Goal: Information Seeking & Learning: Learn about a topic

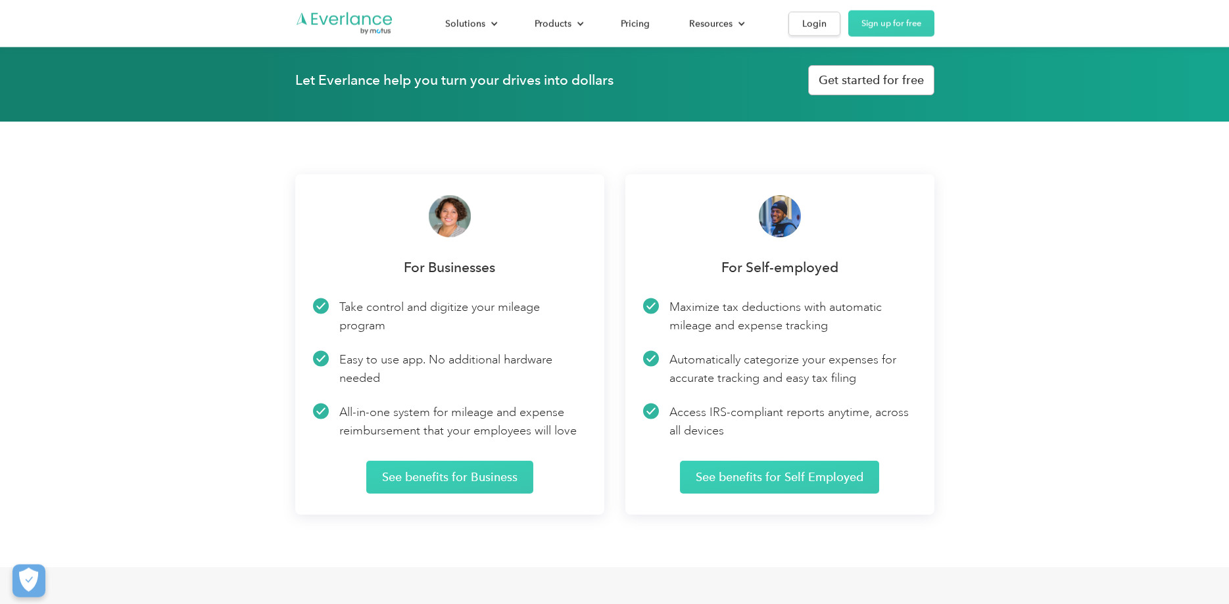
scroll to position [1878, 0]
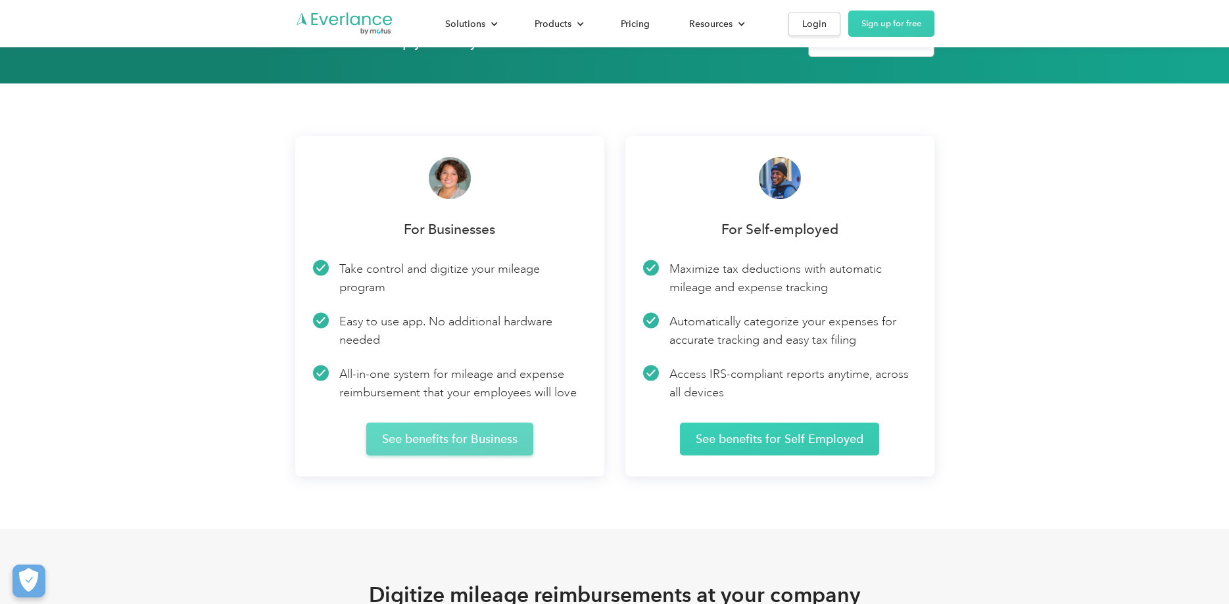
click at [464, 423] on link "See benefits for Business" at bounding box center [449, 439] width 167 height 33
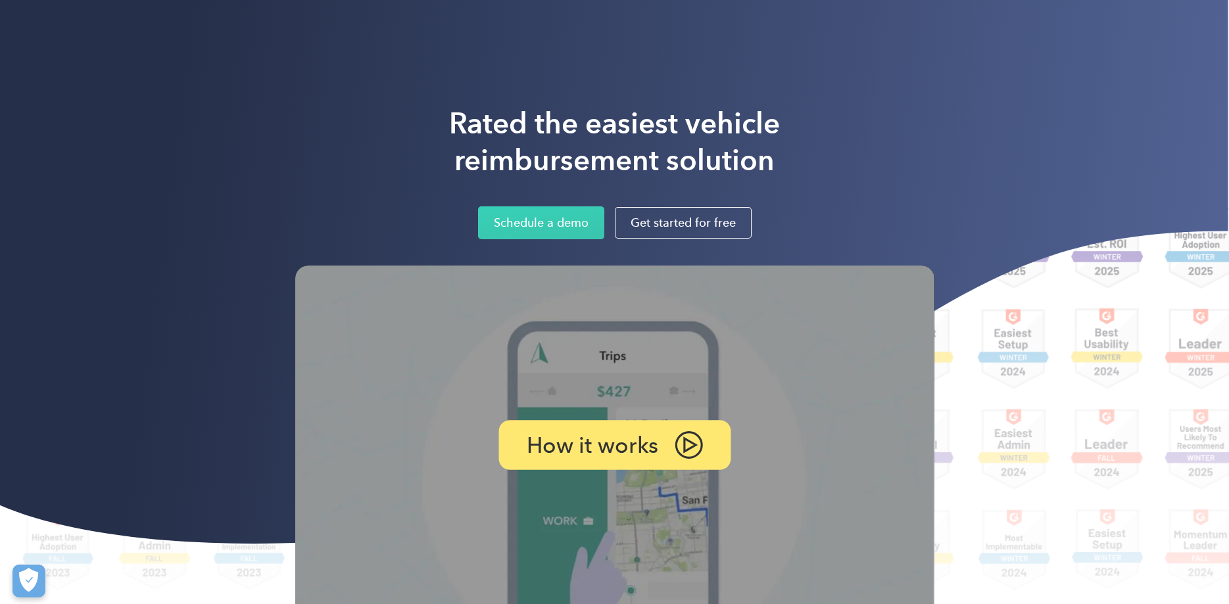
click at [687, 454] on img at bounding box center [689, 445] width 28 height 28
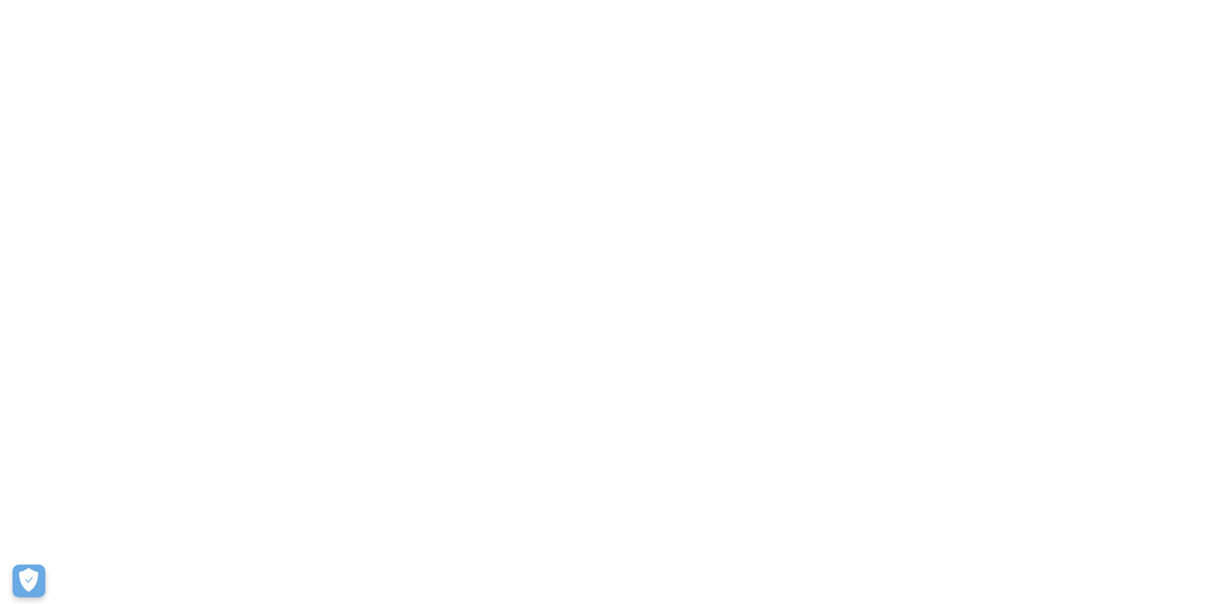
scroll to position [1878, 0]
